Goal: Find specific page/section: Find specific page/section

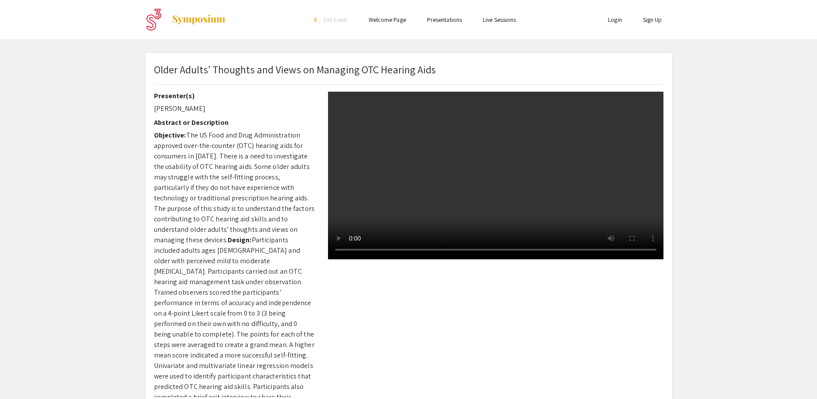
click at [385, 20] on link "Welcome Page" at bounding box center [388, 20] width 38 height 8
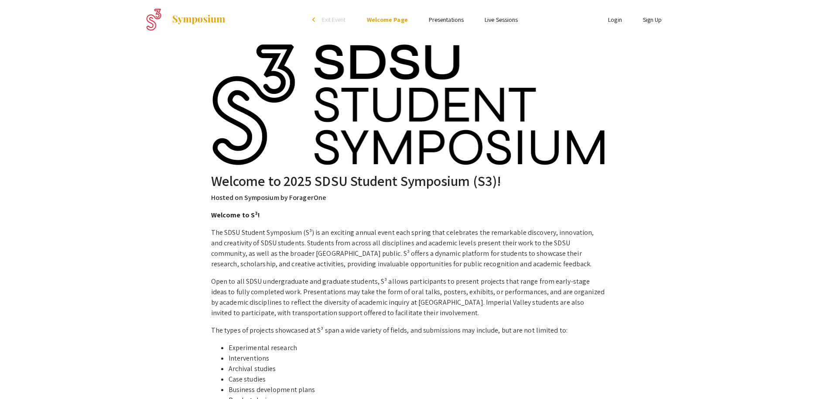
click at [450, 17] on link "Presentations" at bounding box center [446, 20] width 35 height 8
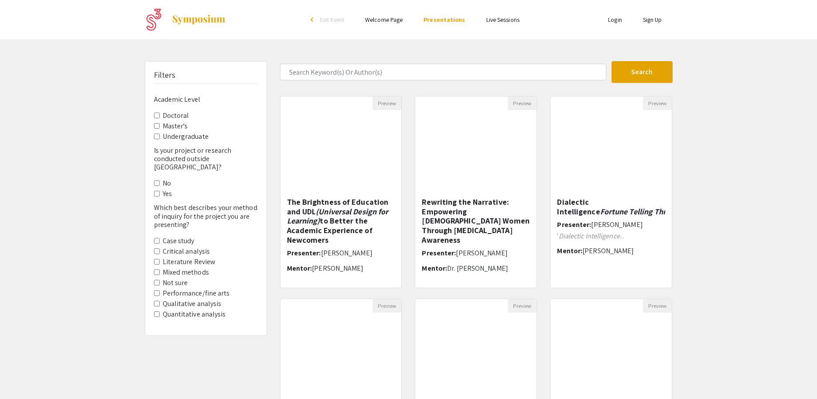
click at [155, 179] on span "No" at bounding box center [206, 183] width 104 height 10
click at [157, 191] on -Yes "Yes" at bounding box center [157, 194] width 6 height 6
